Goal: Task Accomplishment & Management: Manage account settings

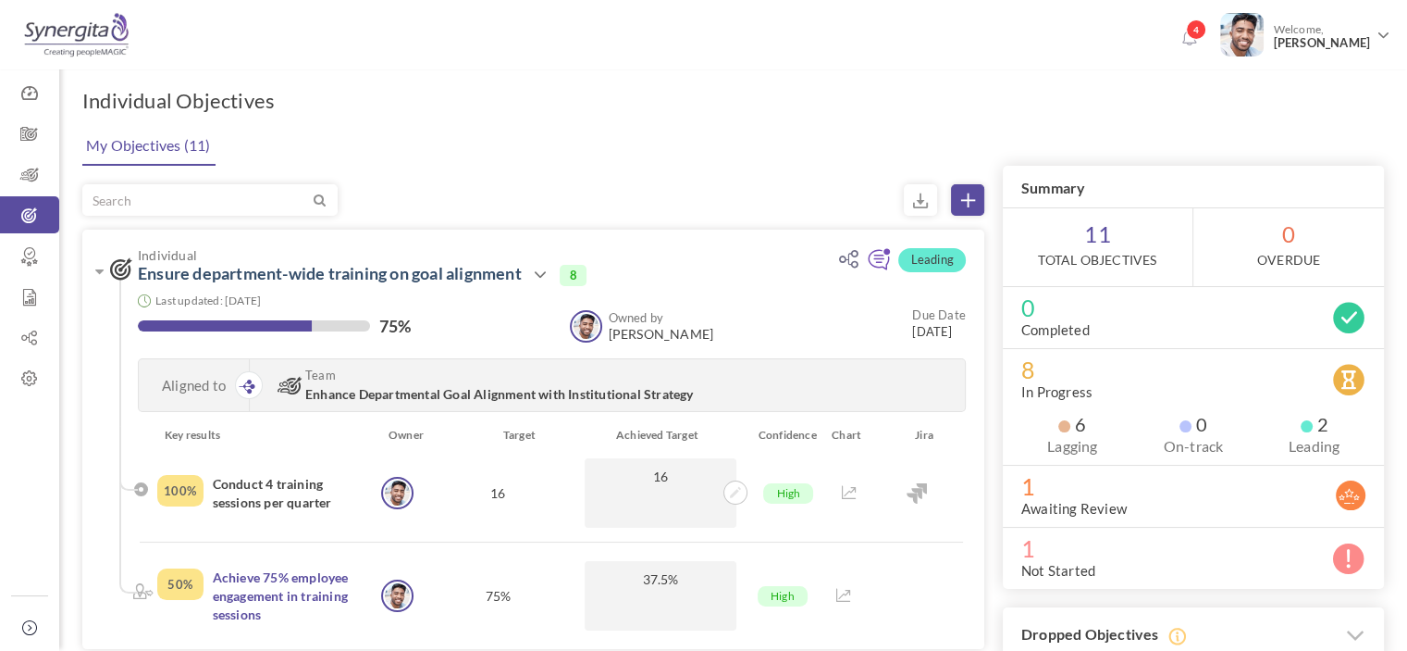
click at [1282, 43] on span "Welcome, Frank N" at bounding box center [1319, 36] width 111 height 46
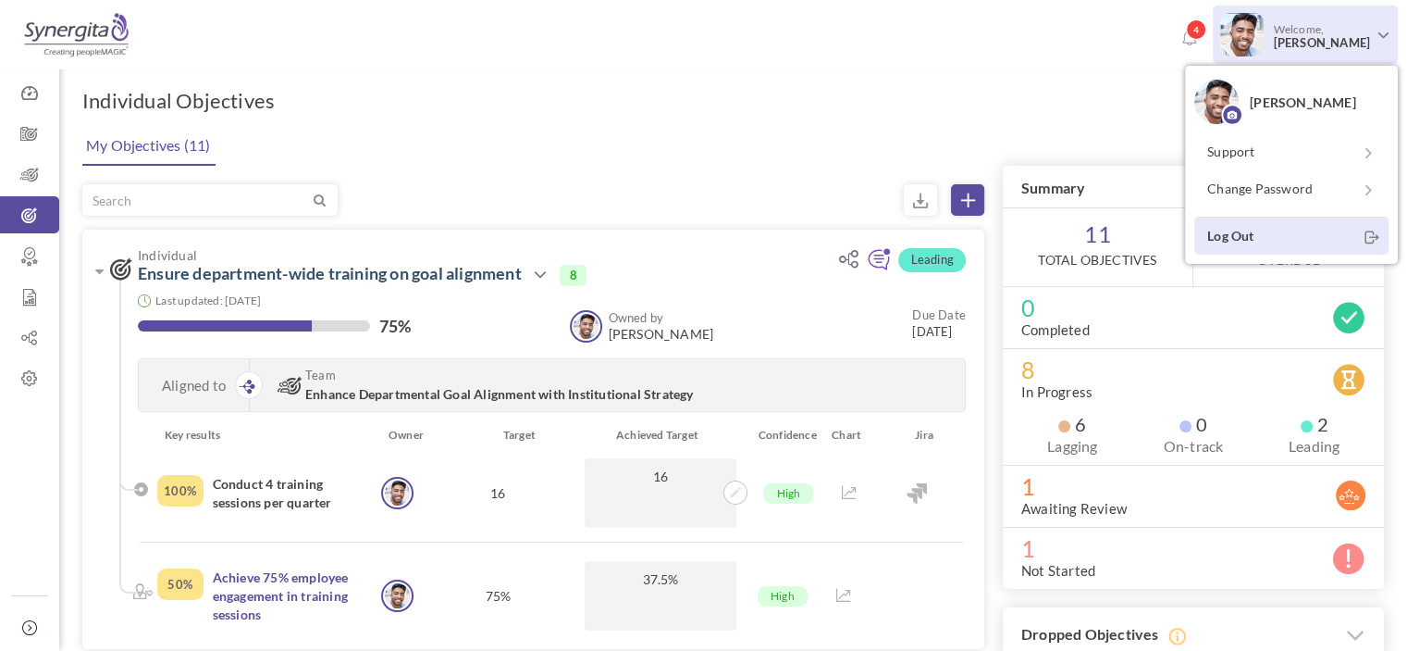
click at [1256, 232] on link "Log Out" at bounding box center [1292, 236] width 194 height 38
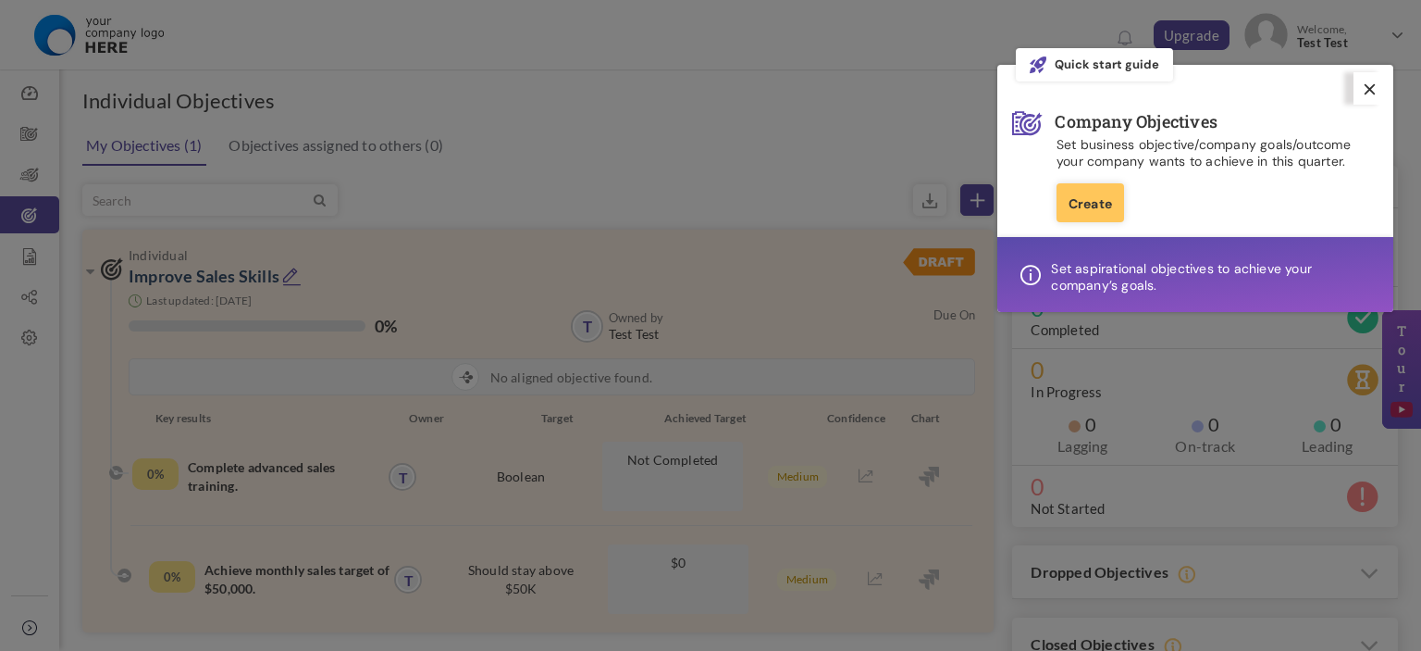
click at [1366, 85] on icon at bounding box center [1370, 89] width 10 height 10
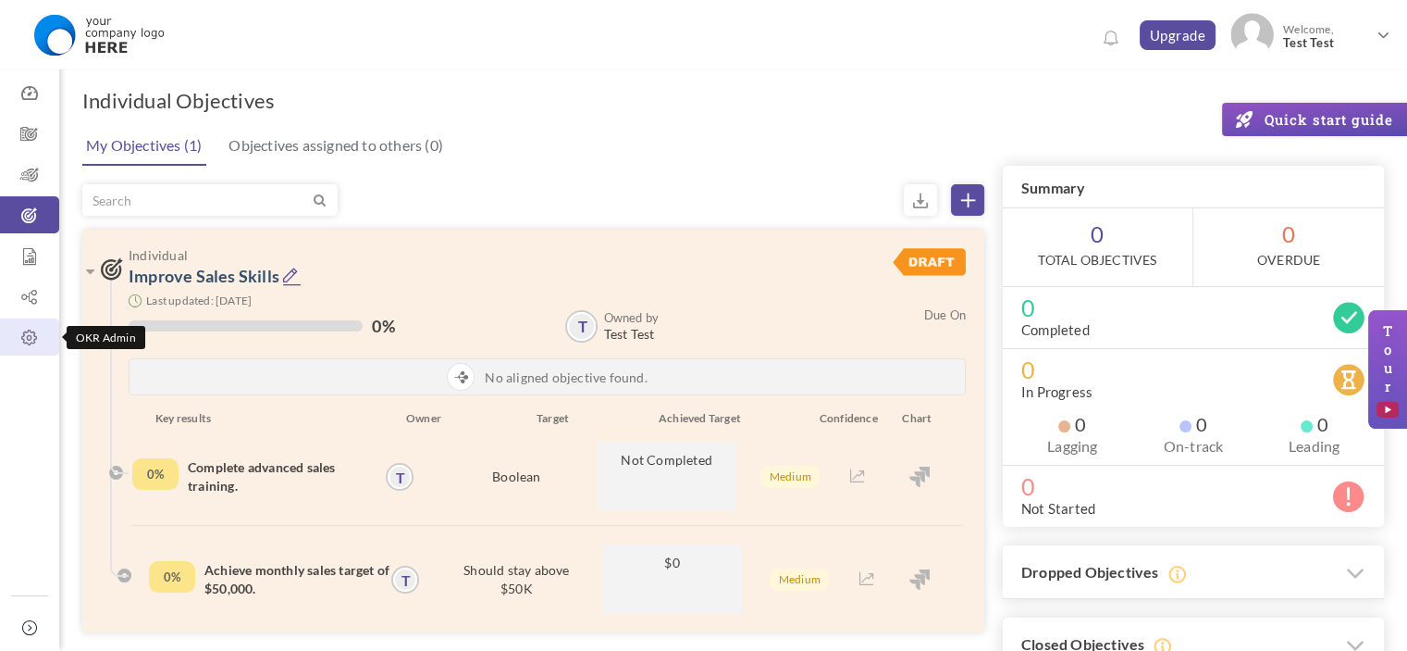
click at [19, 336] on icon at bounding box center [29, 338] width 59 height 19
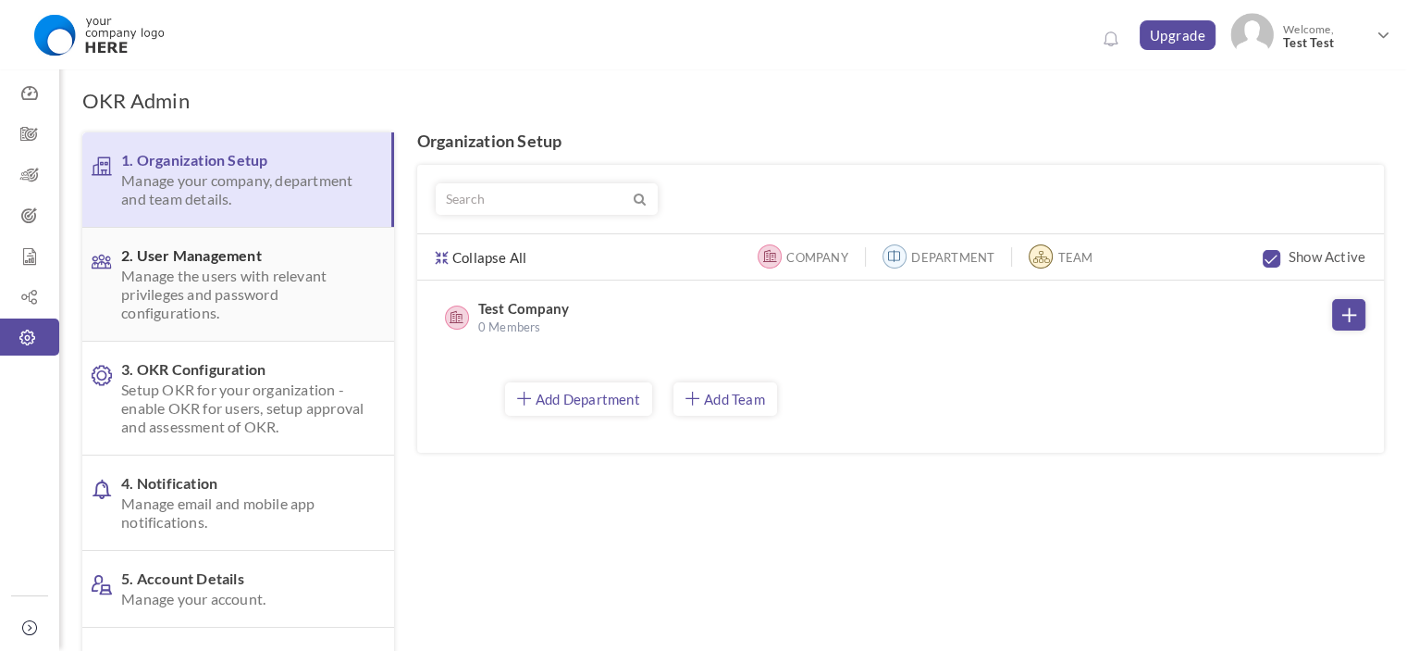
click at [157, 252] on span "2. User Management Manage the users with relevant privileges and password confi…" at bounding box center [242, 284] width 243 height 76
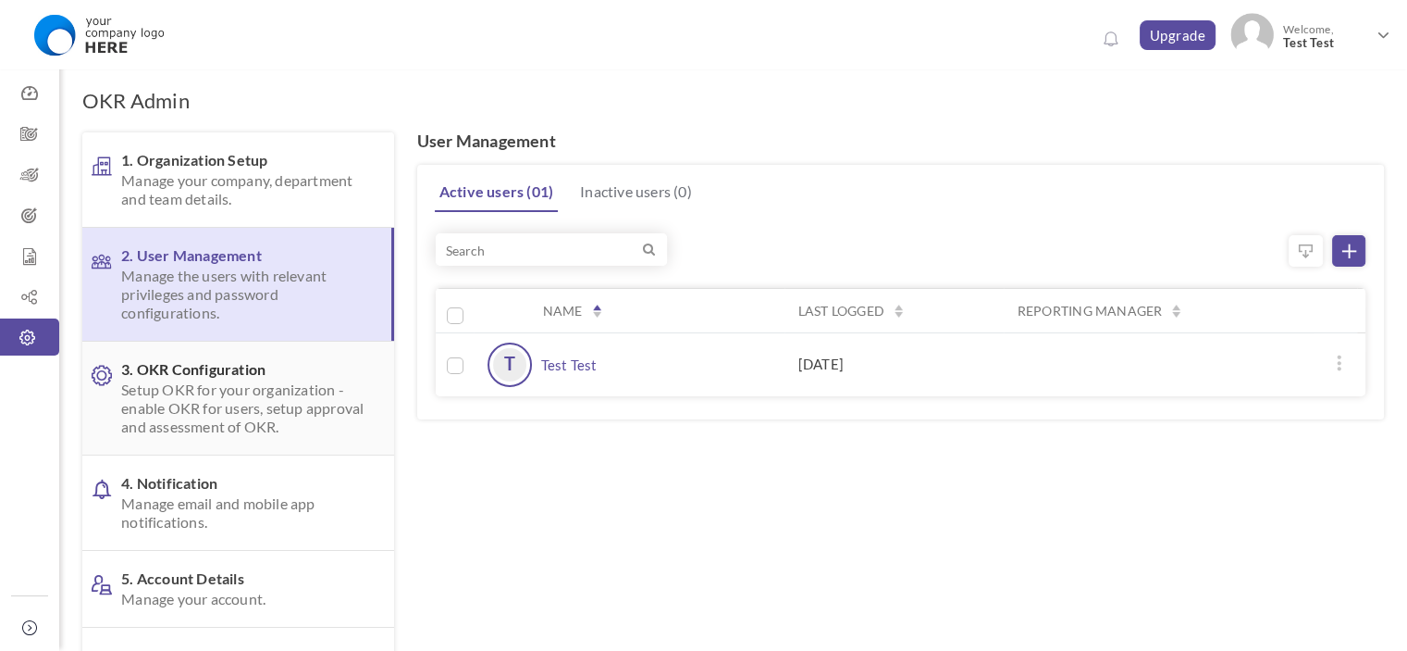
click at [207, 353] on link "3. OKR Configuration Setup OKR for your organization - enable OKR for users, se…" at bounding box center [238, 397] width 312 height 113
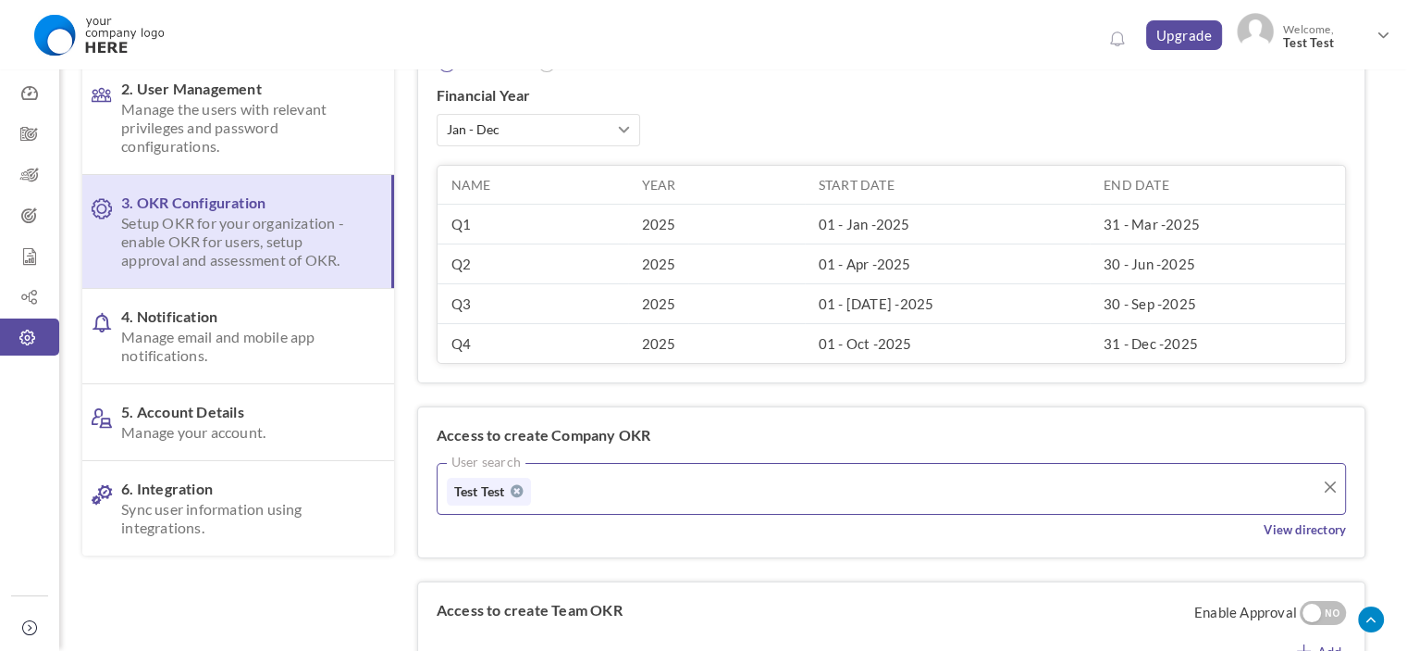
scroll to position [114, 0]
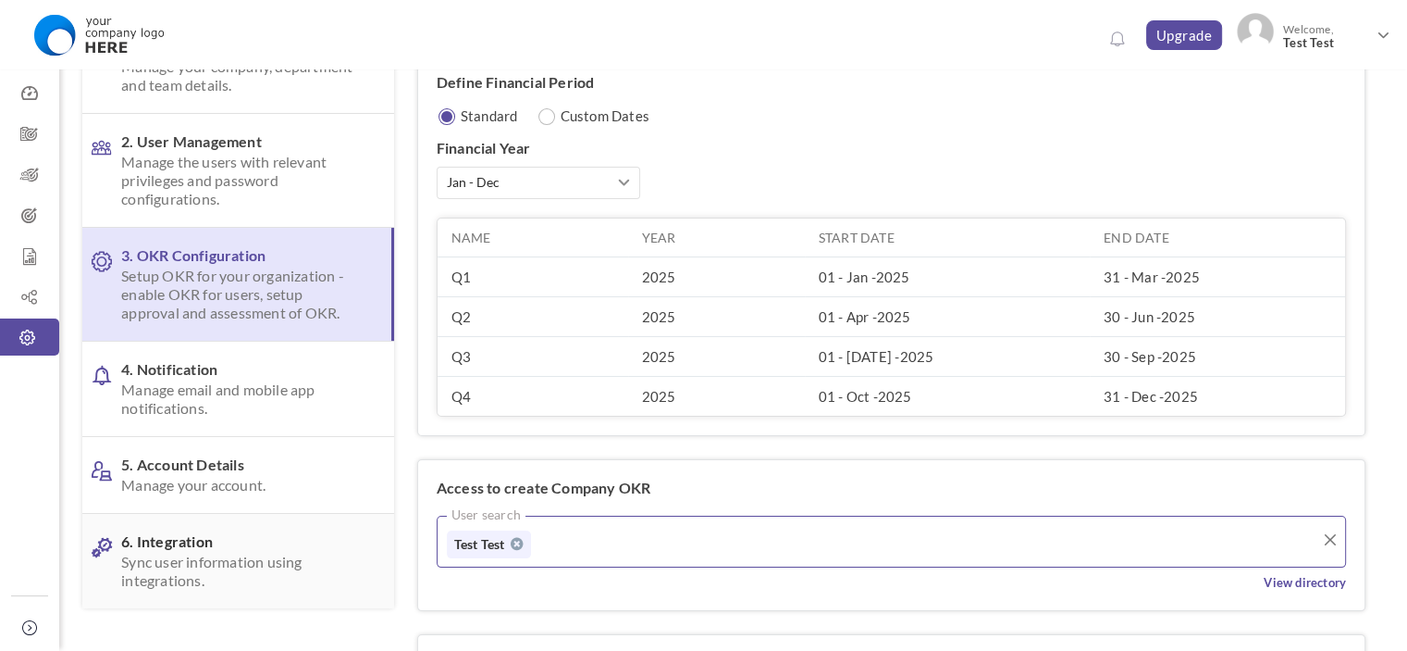
click at [304, 527] on link "6. Integration Sync user information using integrations." at bounding box center [238, 561] width 312 height 94
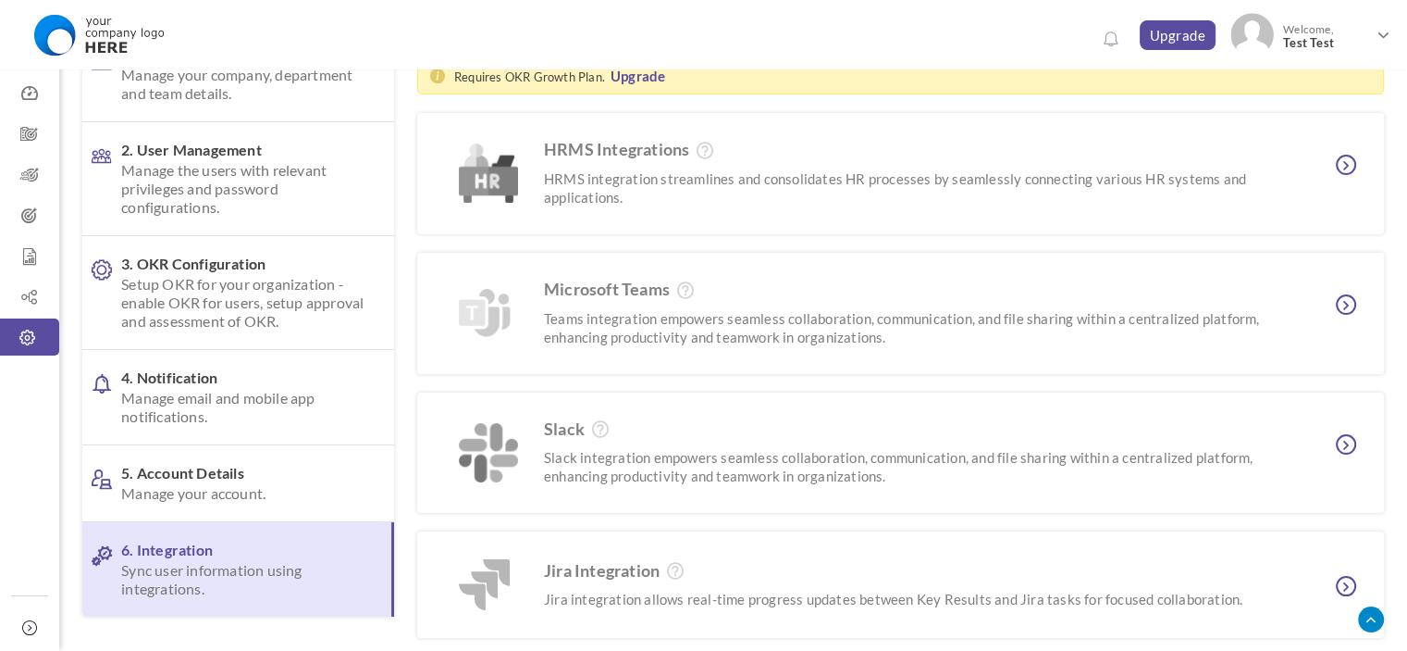
scroll to position [203, 0]
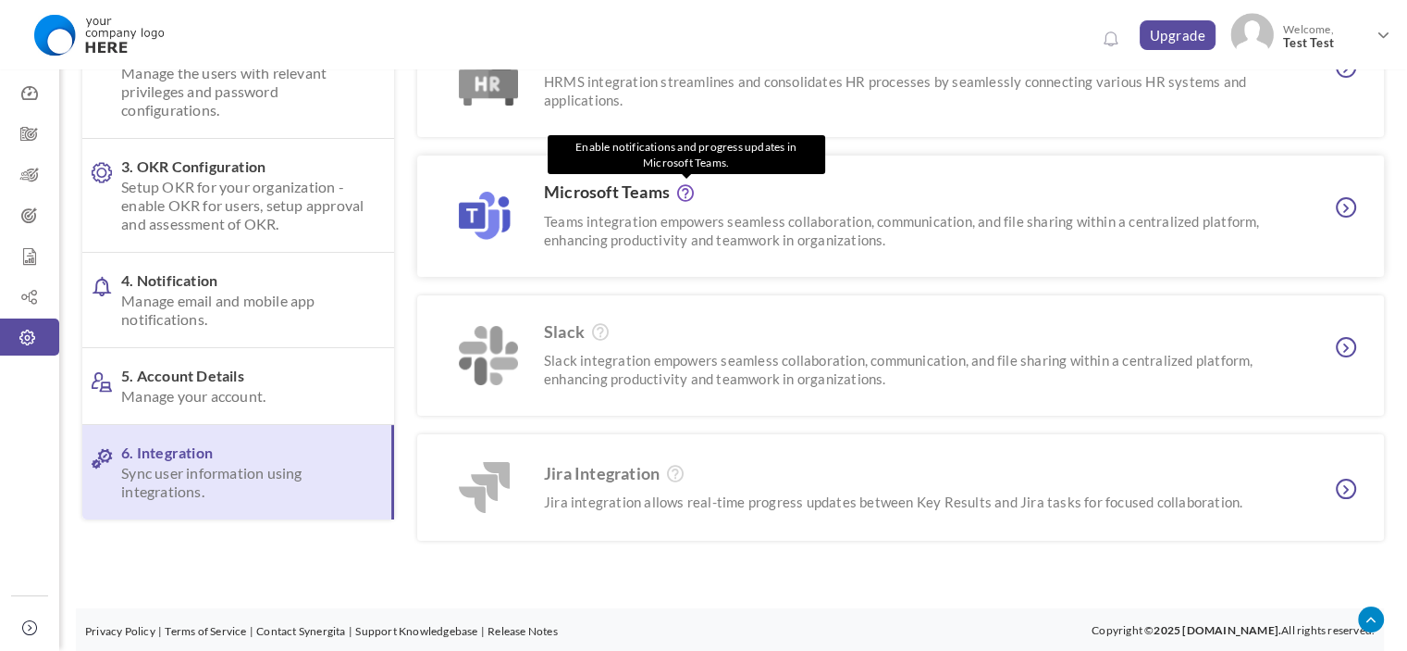
click at [689, 177] on div "Microsoft Teams Enable notifications and progress updates in Microsoft Teams. T…" at bounding box center [900, 215] width 967 height 121
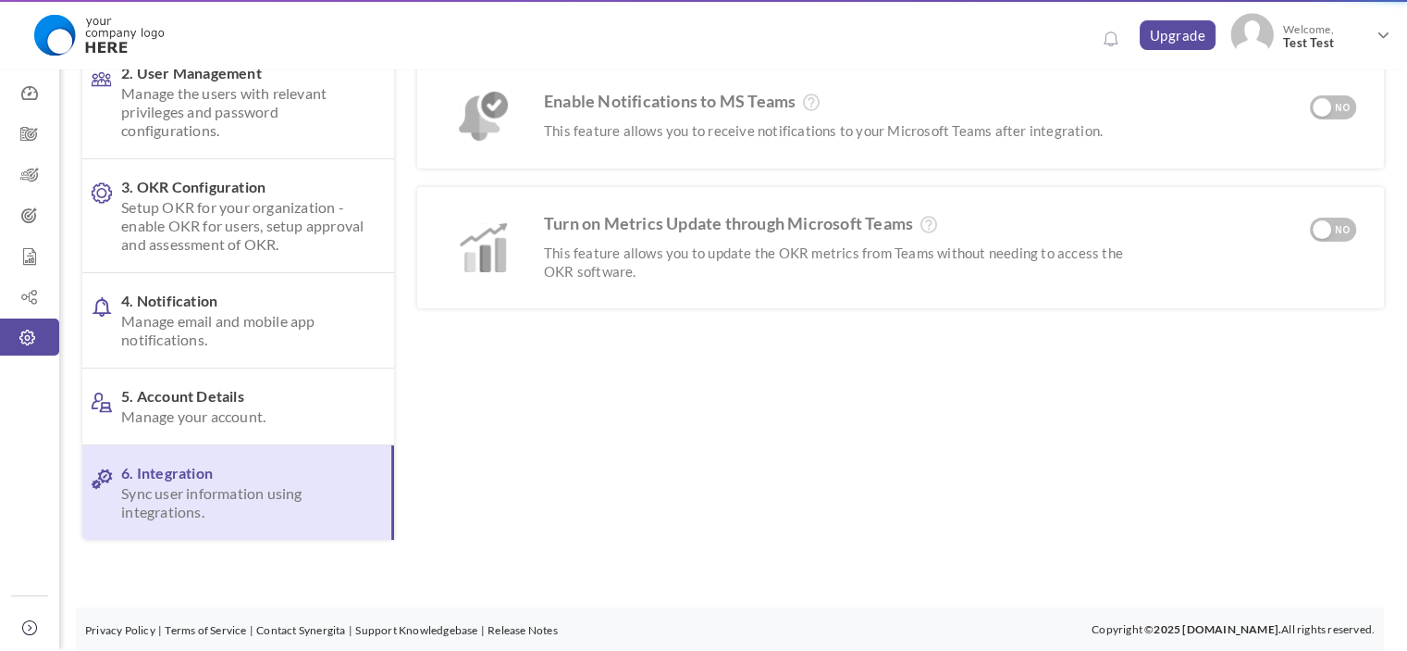
scroll to position [0, 0]
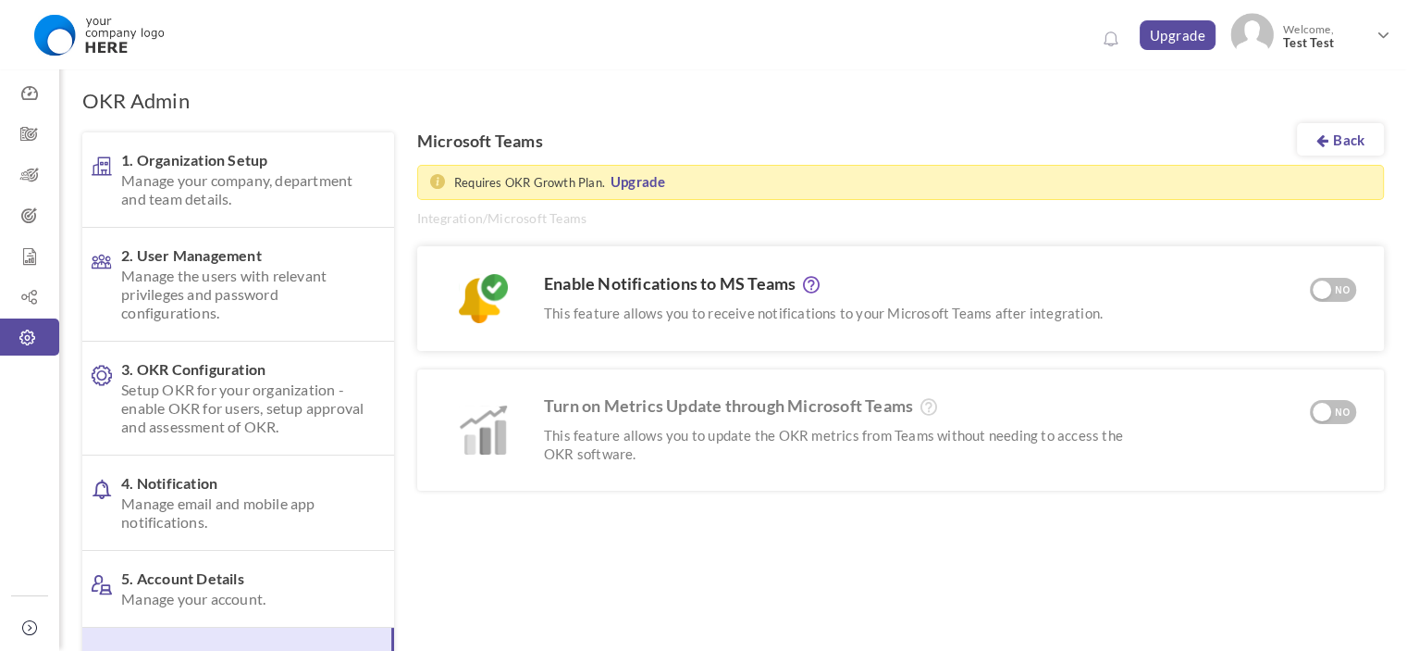
click at [1344, 291] on div "NO" at bounding box center [1343, 290] width 31 height 17
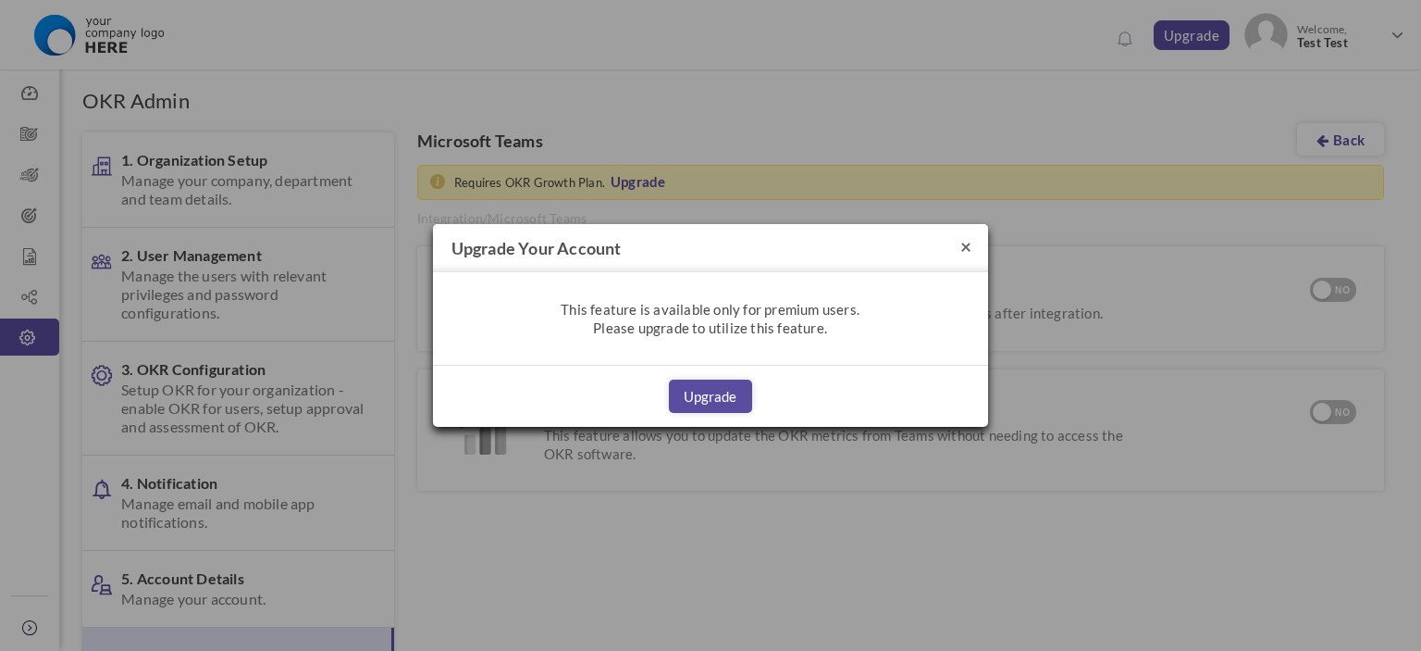
click at [968, 242] on button "×" at bounding box center [966, 245] width 11 height 19
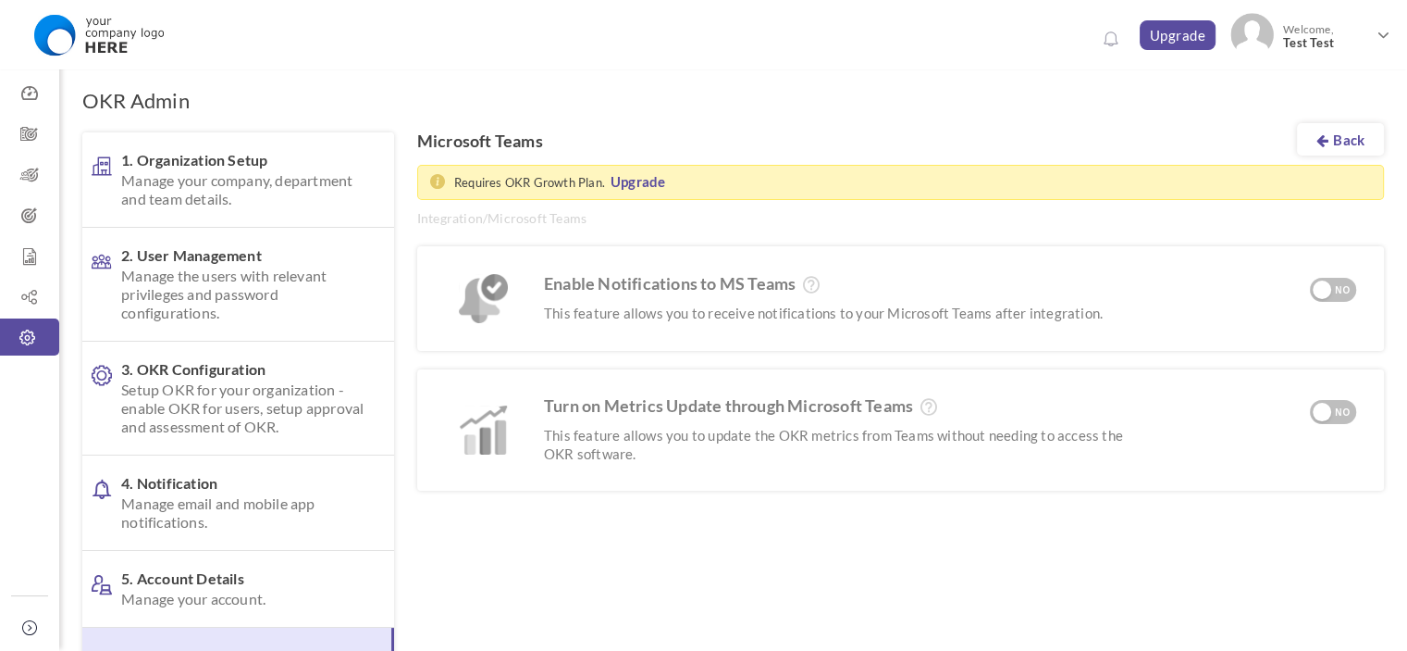
click at [1347, 149] on link "Back" at bounding box center [1340, 139] width 87 height 32
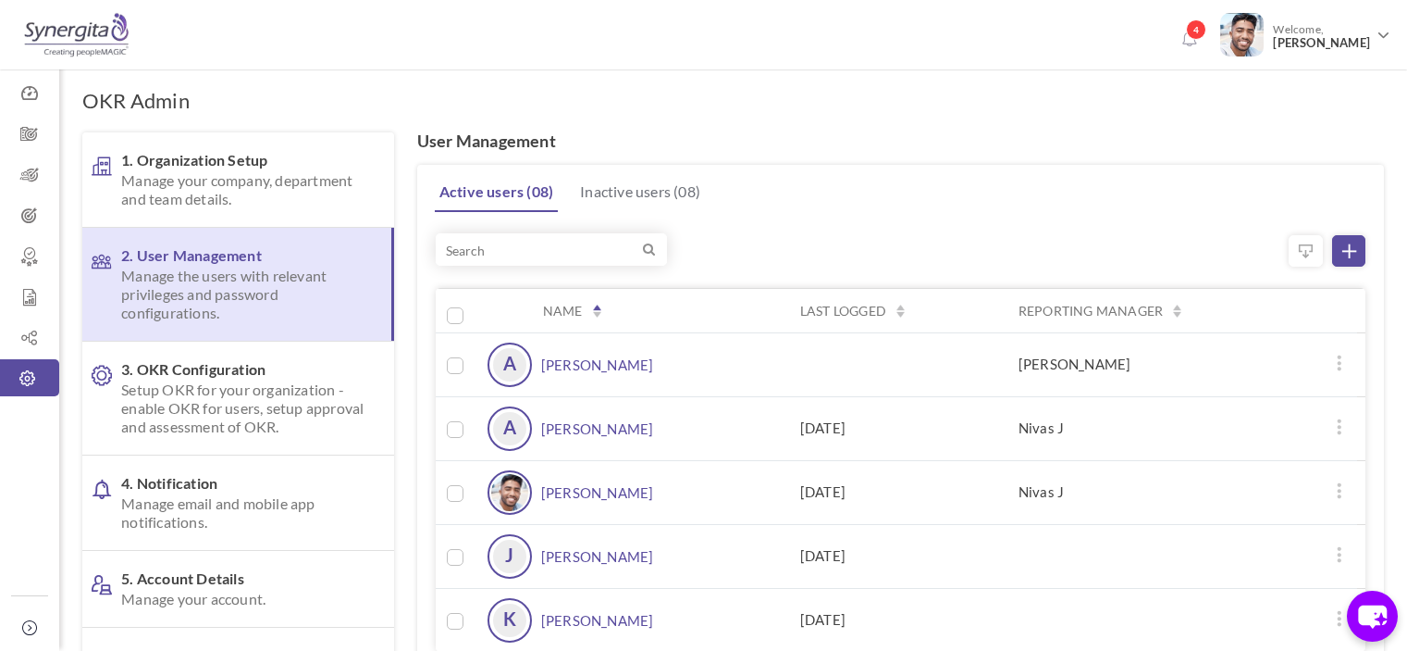
scroll to position [83, 0]
